Goal: Information Seeking & Learning: Find specific page/section

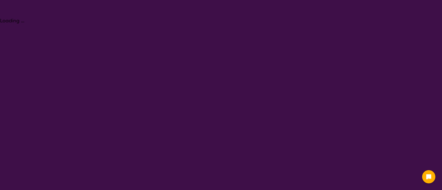
select select "[MEDICAL_DATA]"
select select "AD"
select select "NDIS"
select select "[MEDICAL_DATA]"
select select "AD"
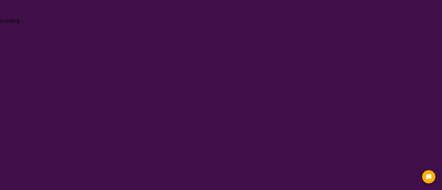
select select "NDIS"
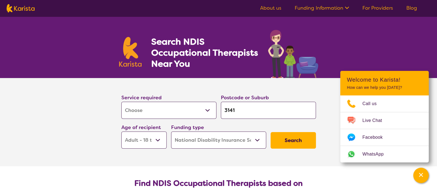
click at [163, 110] on select "Allied Health Assistant Assessment ([MEDICAL_DATA] or [MEDICAL_DATA]) Behaviour…" at bounding box center [168, 110] width 95 height 17
click at [242, 110] on input "3141" at bounding box center [268, 110] width 95 height 17
type input "p"
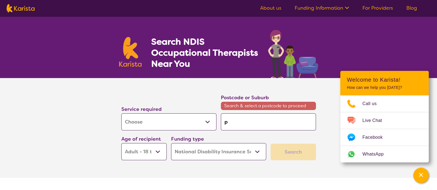
type input "pe"
type input "per"
type input "pert"
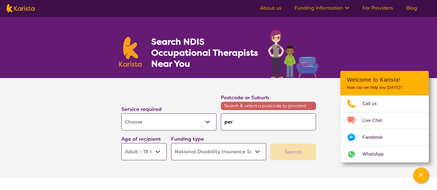
type input "pert"
type input "[GEOGRAPHIC_DATA]"
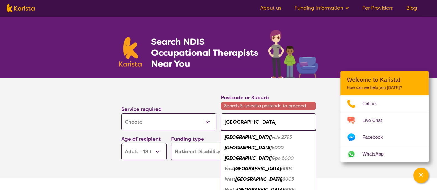
click at [250, 149] on div "Perth 6000" at bounding box center [268, 148] width 90 height 10
type input "6000"
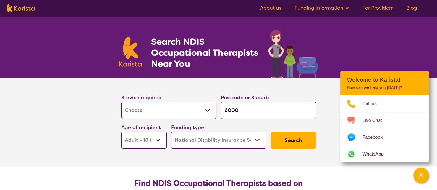
click at [309, 146] on button "Search" at bounding box center [292, 140] width 45 height 17
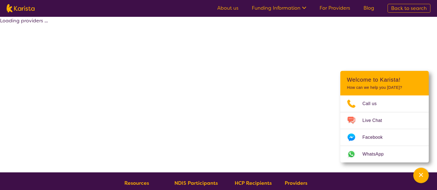
select select "by_score"
